Goal: Transaction & Acquisition: Purchase product/service

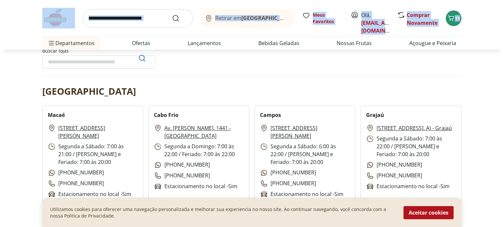
scroll to position [98, 0]
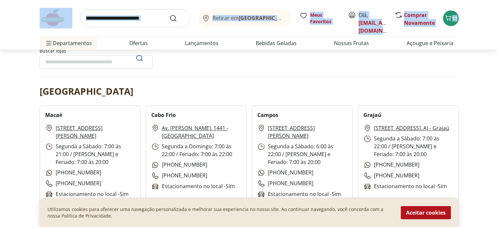
click at [243, 18] on b "[GEOGRAPHIC_DATA]/[GEOGRAPHIC_DATA]" at bounding box center [293, 17] width 110 height 7
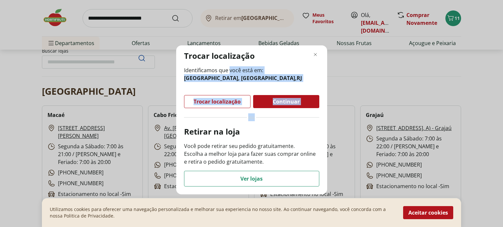
drag, startPoint x: 230, startPoint y: 69, endPoint x: 266, endPoint y: 113, distance: 56.8
click at [266, 113] on div "Identificamos que você está em: Higienópolis, Rio de Janeiro , RJ Trocar locali…" at bounding box center [251, 126] width 135 height 120
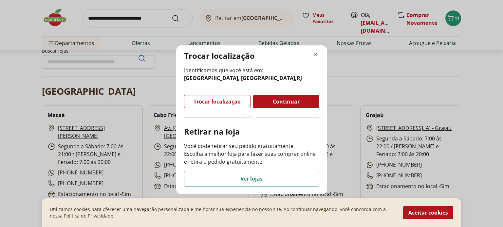
click at [389, 64] on div "Trocar localização Identificamos que você está em: Higienópolis, Rio de Janeiro…" at bounding box center [251, 113] width 503 height 227
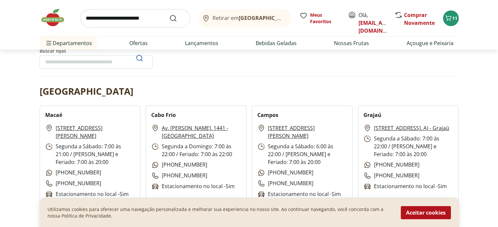
click at [263, 25] on button "Retirar em Rio de Janeiro/RJ" at bounding box center [245, 18] width 94 height 18
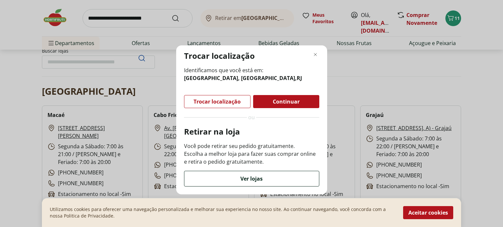
click at [267, 176] on div "Ver lojas" at bounding box center [251, 178] width 134 height 15
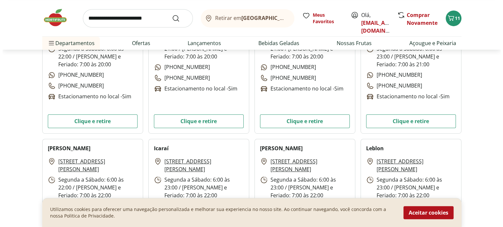
scroll to position [294, 0]
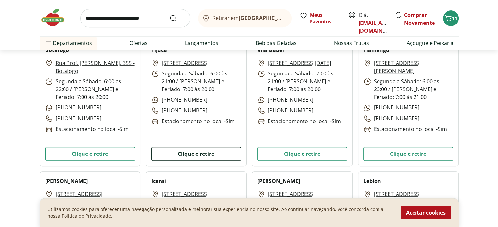
click at [191, 157] on button "Clique e retire" at bounding box center [196, 154] width 90 height 14
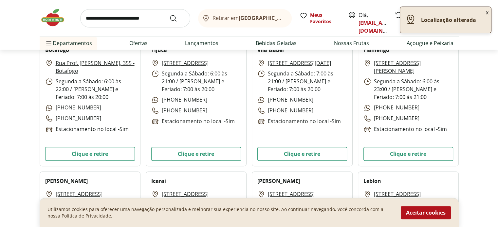
click at [487, 13] on button "x" at bounding box center [487, 12] width 8 height 11
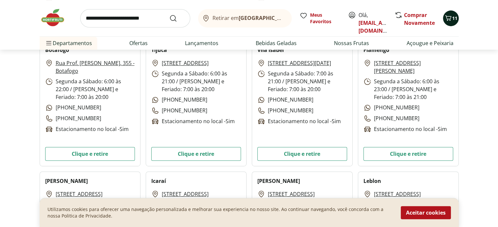
click at [453, 20] on span "11" at bounding box center [454, 18] width 5 height 6
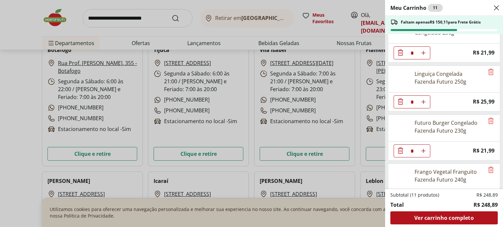
scroll to position [382, 0]
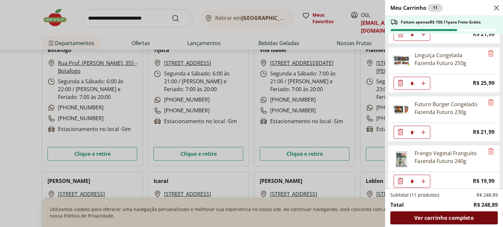
click at [459, 218] on span "Ver carrinho completo" at bounding box center [443, 218] width 59 height 5
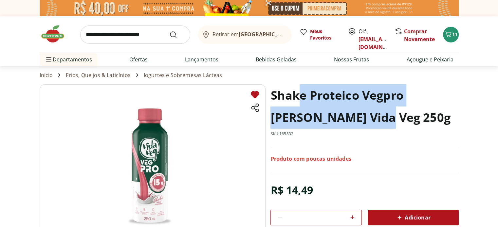
drag, startPoint x: 299, startPoint y: 95, endPoint x: 349, endPoint y: 131, distance: 61.8
click at [349, 131] on div "Shake Proteico Vegpro [PERSON_NAME] Vida Veg 250g SKU: 165832" at bounding box center [364, 115] width 188 height 63
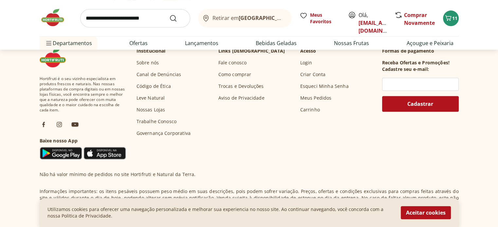
scroll to position [357, 0]
